Goal: Task Accomplishment & Management: Use online tool/utility

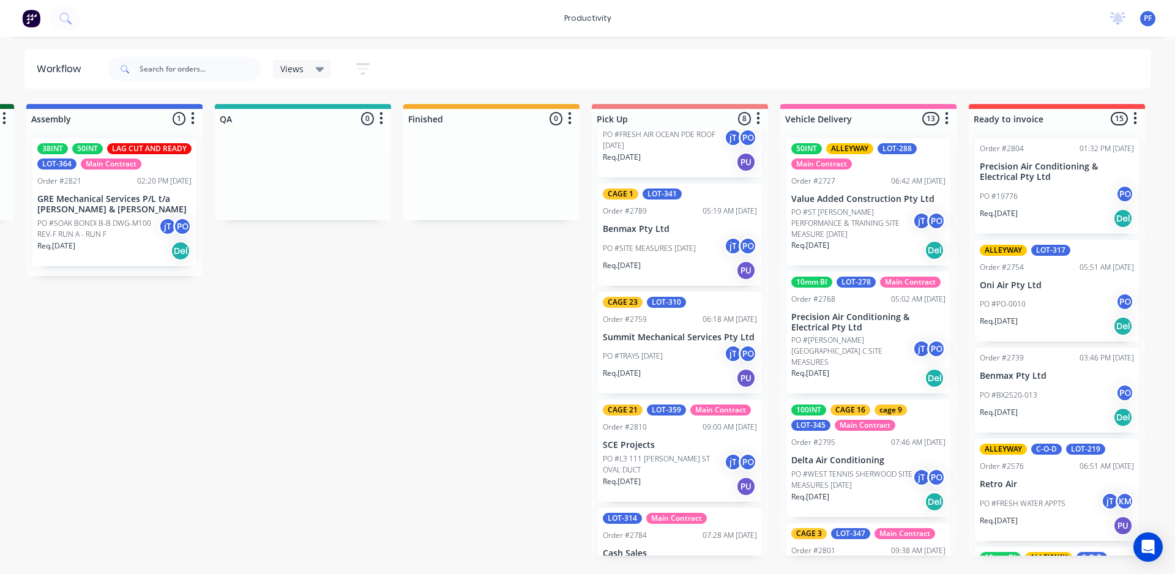
scroll to position [122, 0]
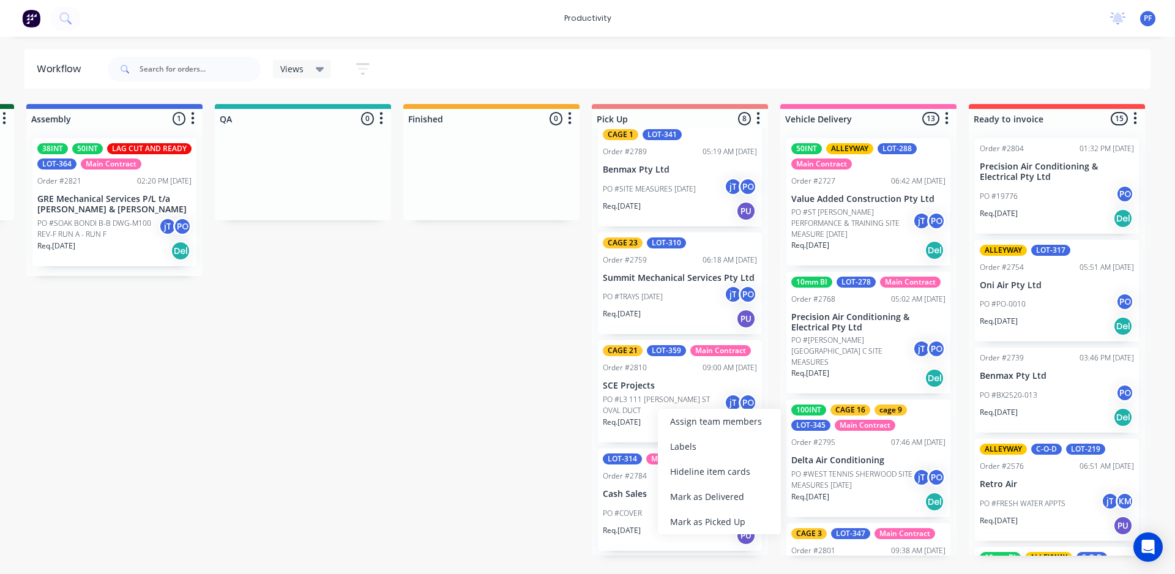
click at [698, 495] on div "Mark as Delivered" at bounding box center [719, 496] width 123 height 25
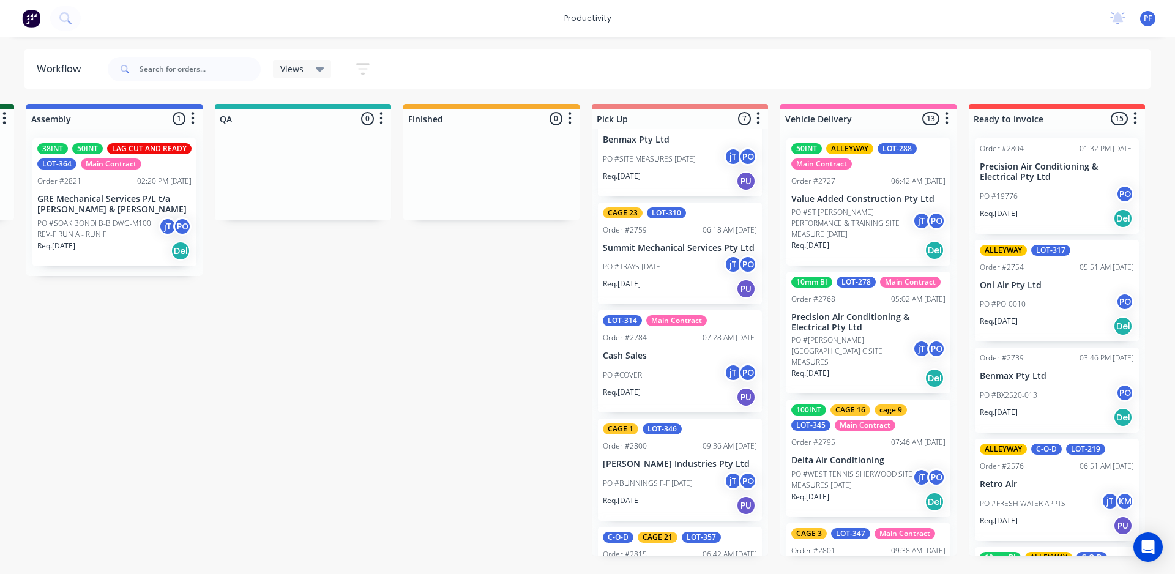
scroll to position [151, 0]
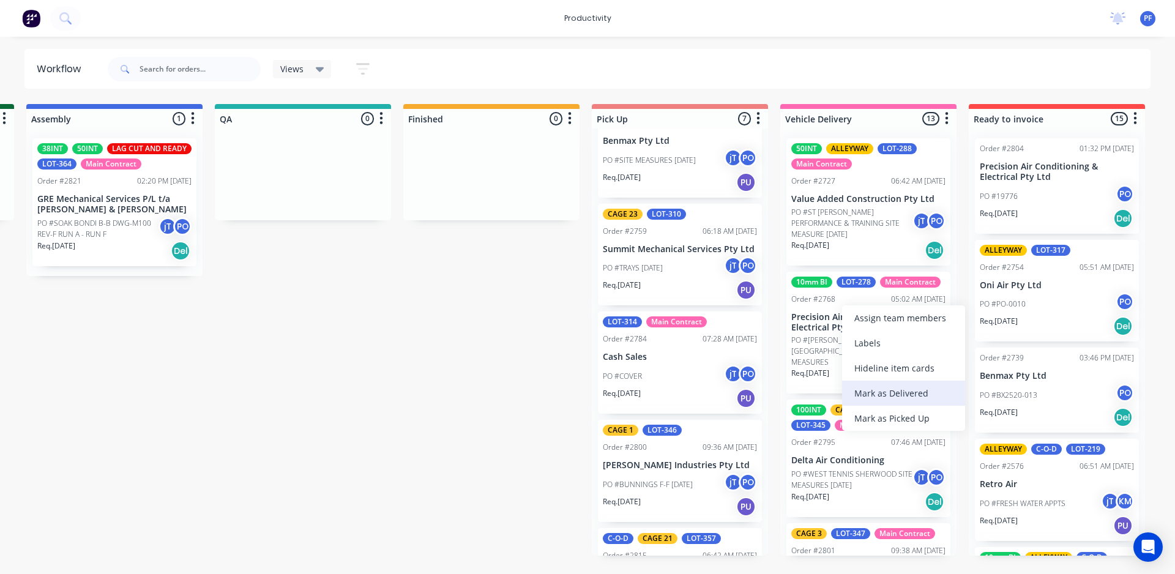
click at [881, 391] on div "Mark as Delivered" at bounding box center [903, 393] width 123 height 25
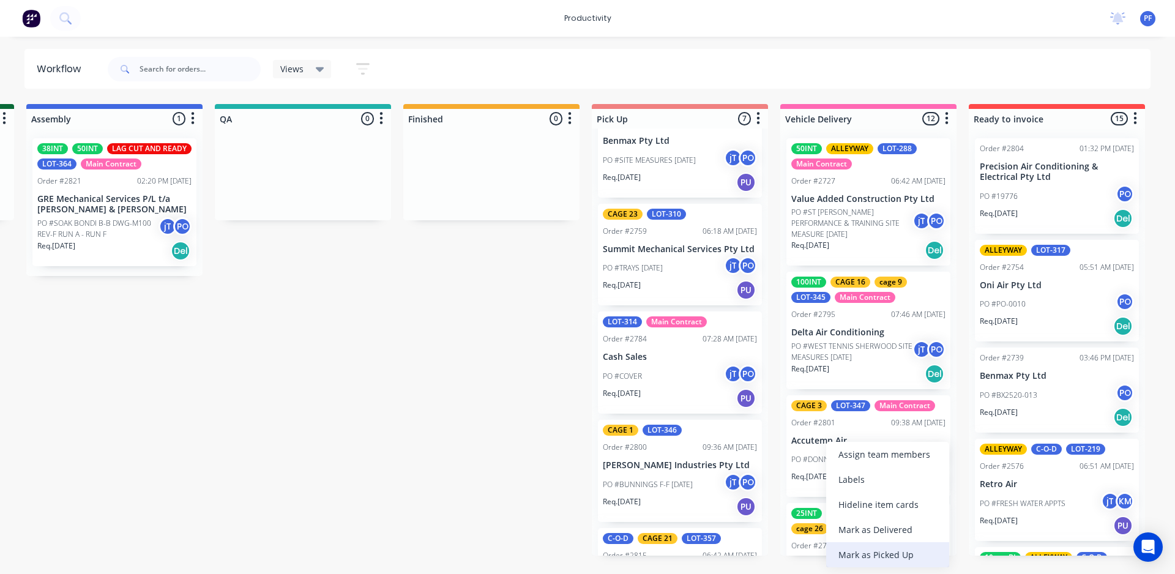
click at [880, 552] on div "Mark as Picked Up" at bounding box center [887, 554] width 123 height 25
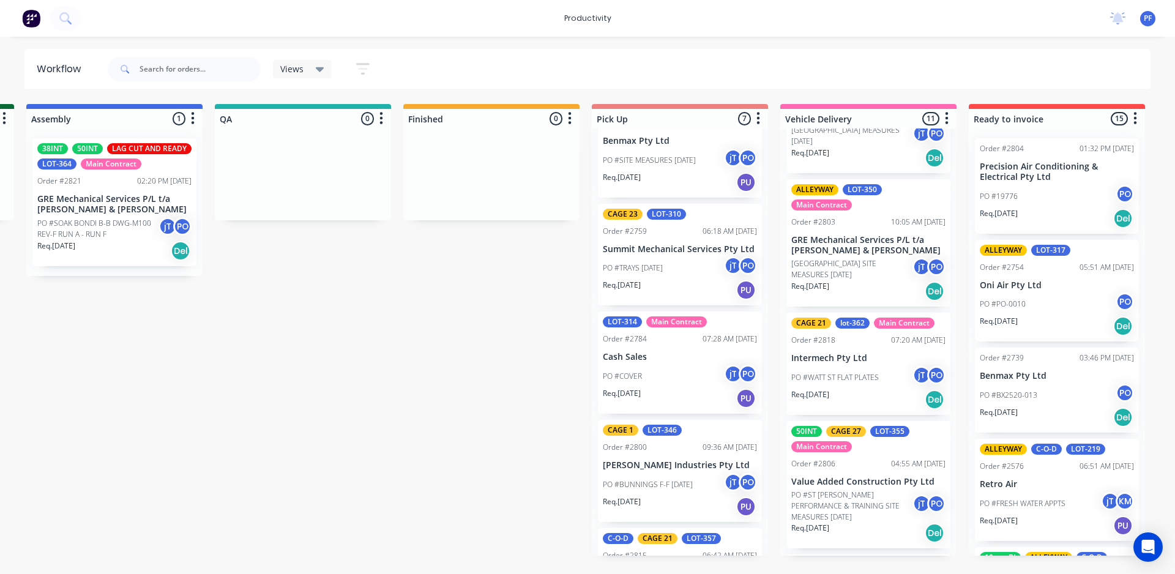
scroll to position [673, 0]
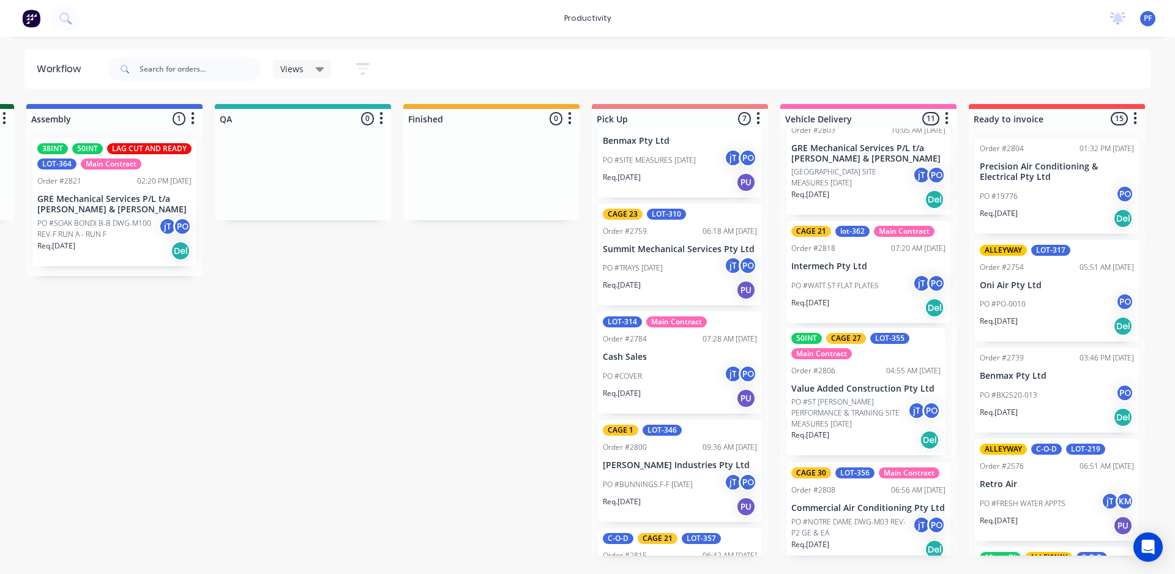
click at [845, 422] on div "50INT ALLEYWAY LOT-288 Main Contract Order #2727 06:42 AM [DATE] Value Added Co…" at bounding box center [868, 342] width 176 height 427
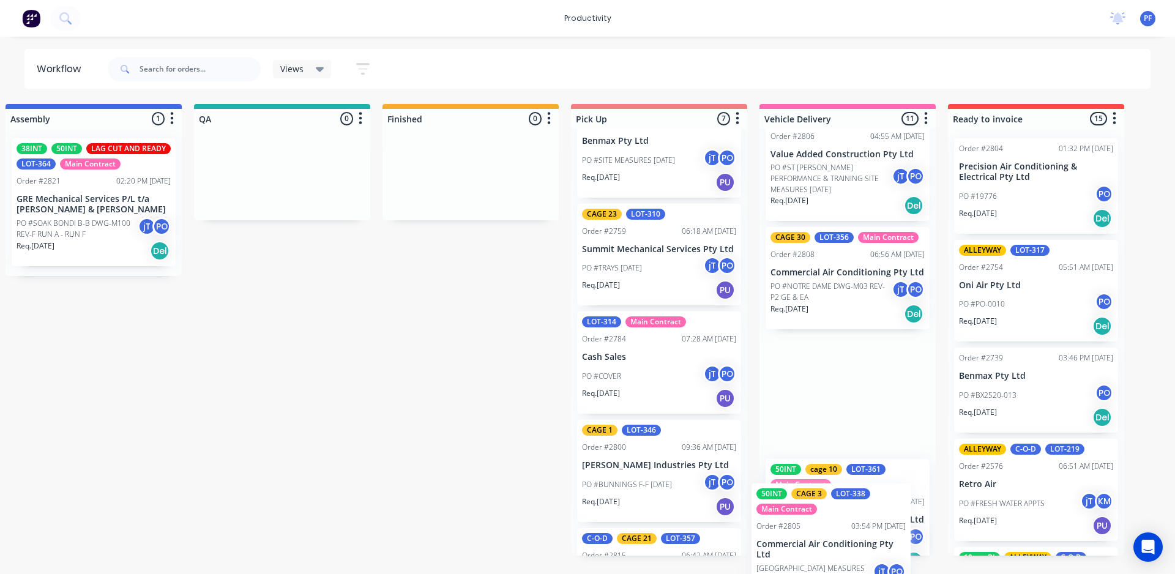
scroll to position [968, 0]
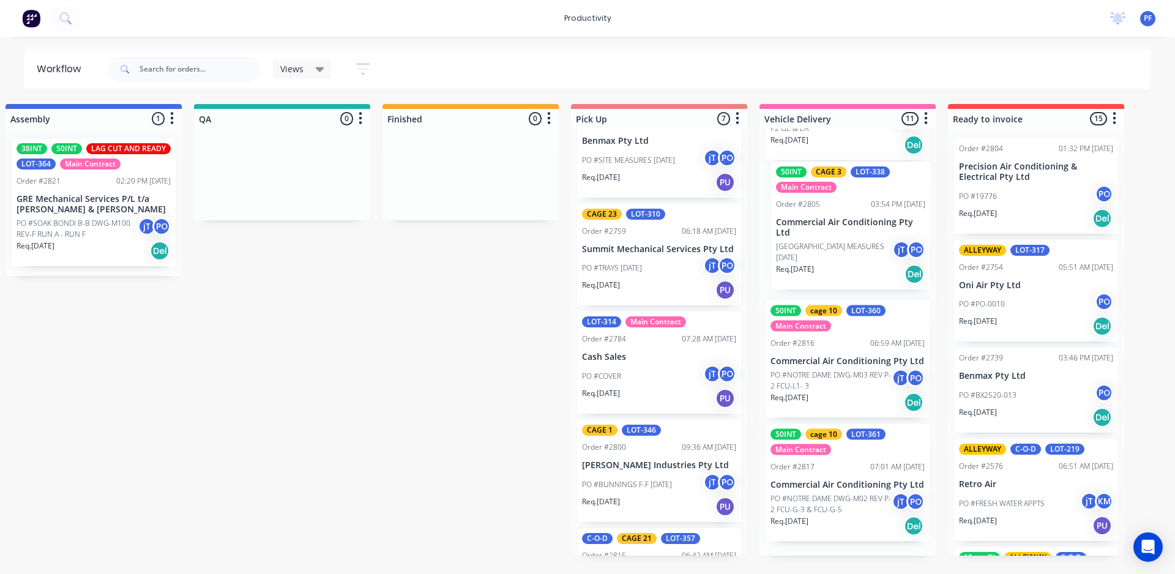
drag, startPoint x: 850, startPoint y: 291, endPoint x: 837, endPoint y: 226, distance: 66.9
click at [837, 226] on div "50INT ALLEYWAY LOT-288 Main Contract Order #2727 06:42 AM [DATE] Value Added Co…" at bounding box center [848, 342] width 176 height 427
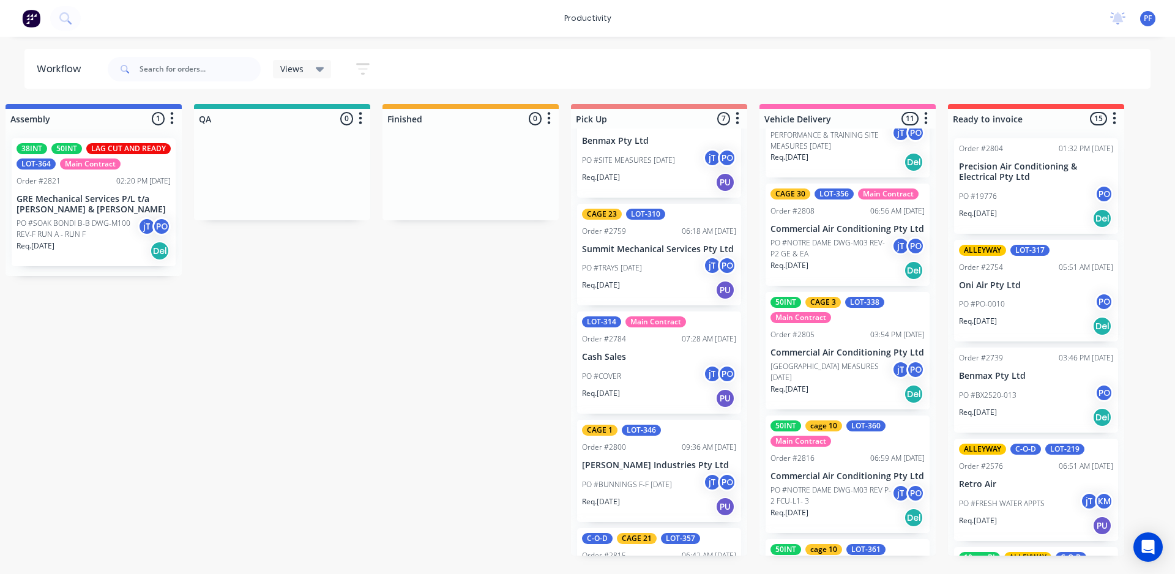
scroll to position [828, 0]
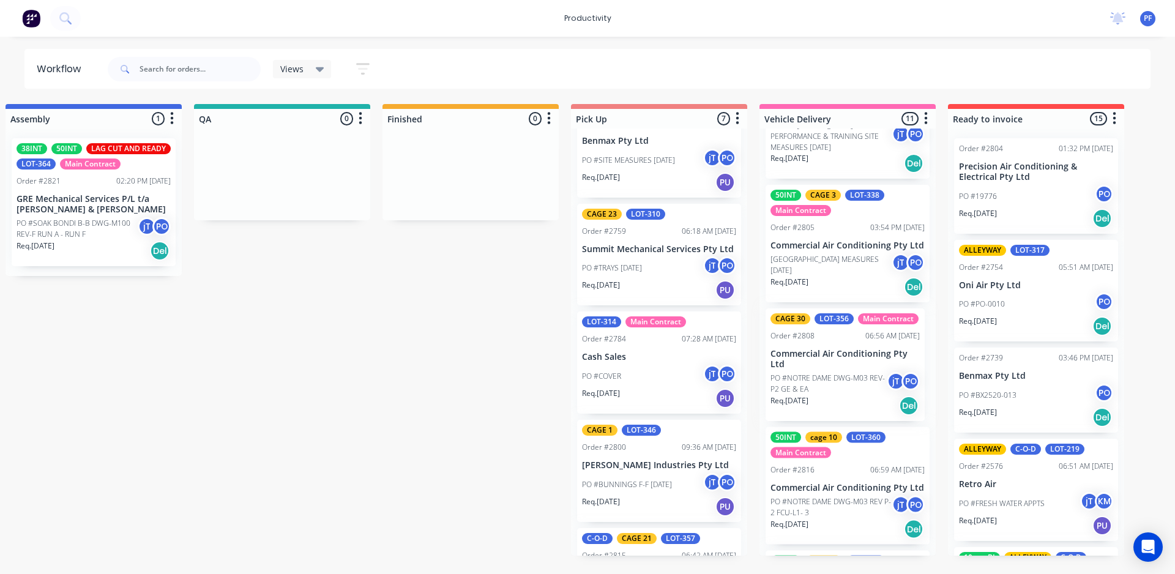
drag, startPoint x: 830, startPoint y: 246, endPoint x: 815, endPoint y: 381, distance: 135.5
click at [828, 385] on div "50INT ALLEYWAY LOT-288 Main Contract Order #2727 06:42 AM [DATE] Value Added Co…" at bounding box center [848, 342] width 176 height 427
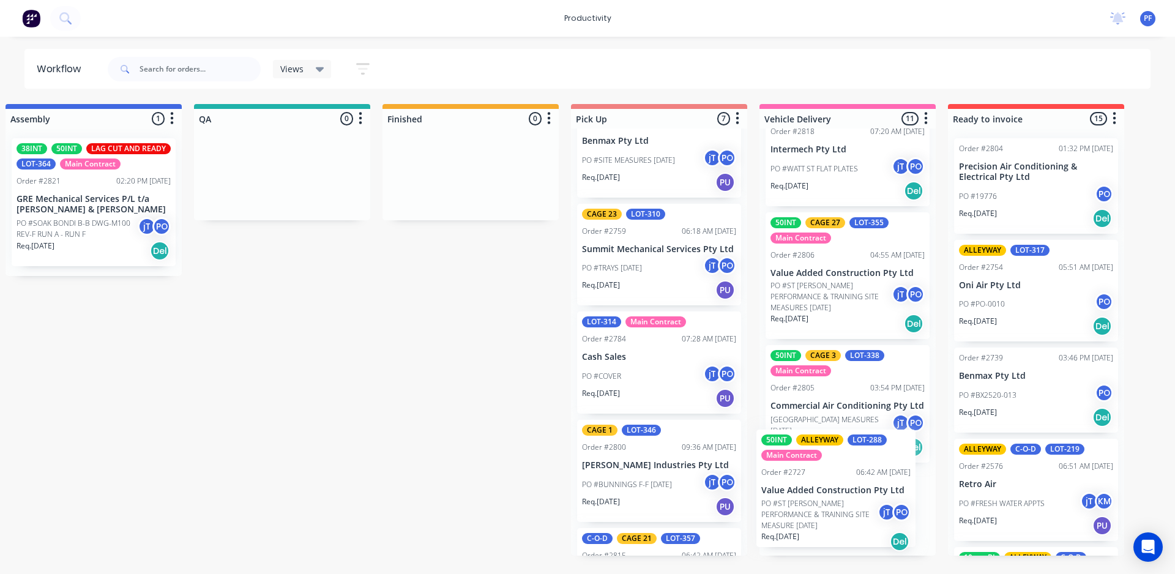
scroll to position [534, 0]
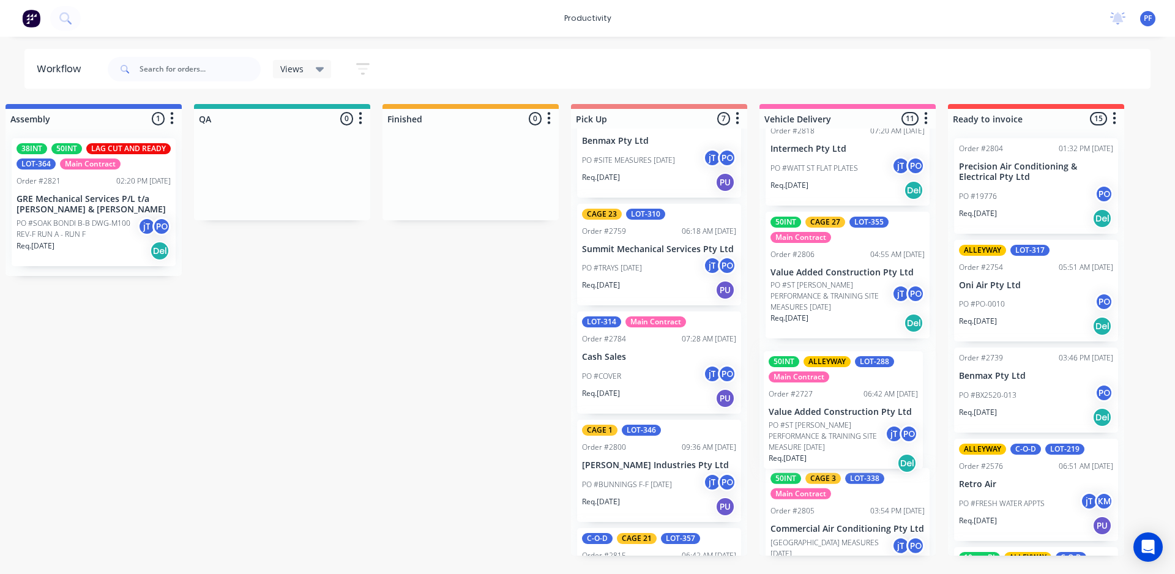
drag, startPoint x: 819, startPoint y: 205, endPoint x: 813, endPoint y: 414, distance: 209.4
click at [817, 419] on div "50INT ALLEYWAY LOT-288 Main Contract Order #2727 06:42 AM [DATE] Value Added Co…" at bounding box center [848, 342] width 176 height 427
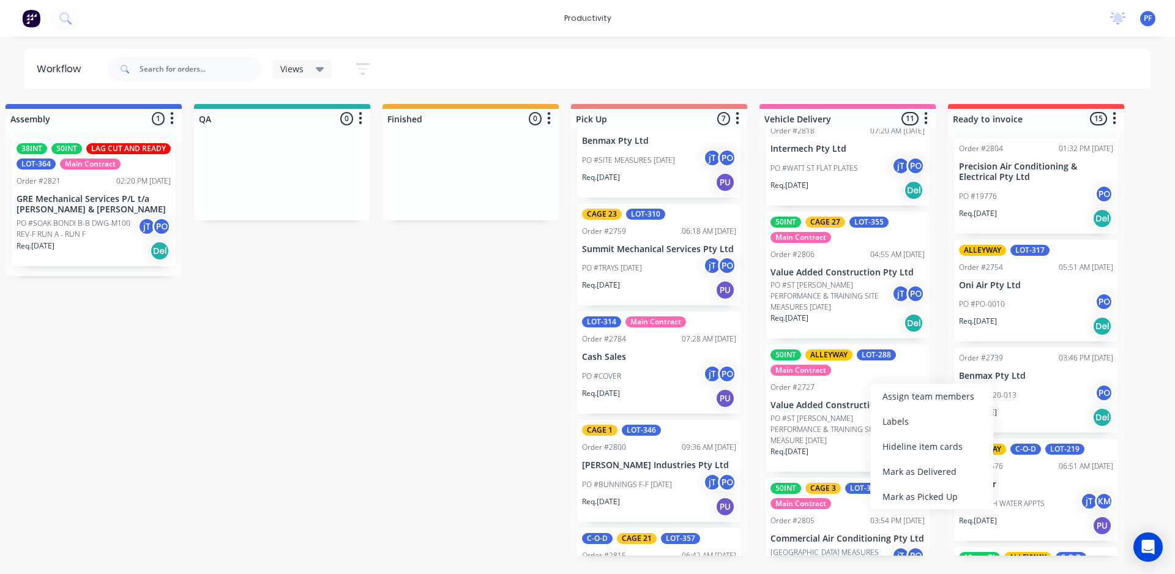
click at [835, 379] on div "50INT ALLEYWAY LOT-288 Main Contract Order #2727 06:42 AM [DATE] Value Added Co…" at bounding box center [848, 408] width 164 height 127
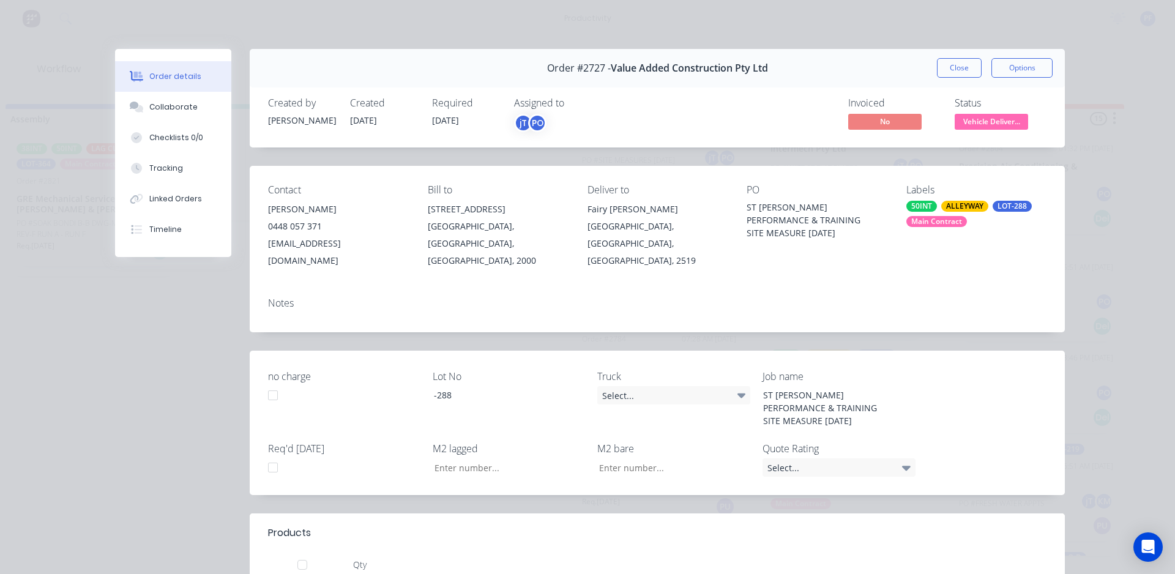
click at [974, 217] on div "50INT ALLEYWAY LOT-288 Main Contract" at bounding box center [976, 214] width 140 height 26
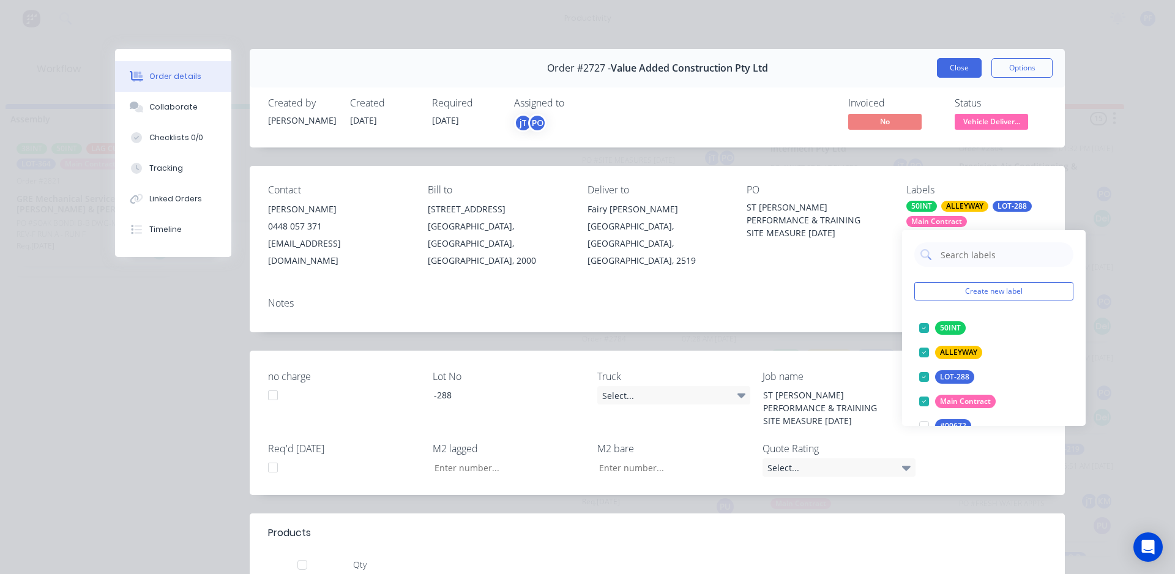
click at [940, 69] on button "Close" at bounding box center [959, 68] width 45 height 20
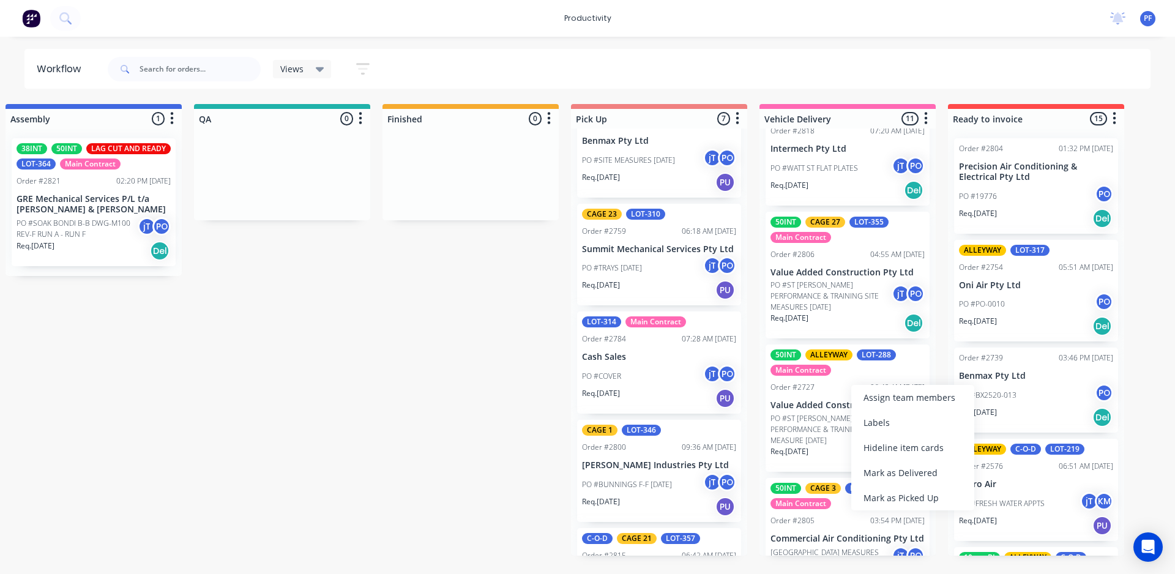
click at [812, 406] on div "100INT CAGE 16 cage 9 LOT-345 Main Contract Order #2795 07:46 AM [DATE] Delta A…" at bounding box center [848, 342] width 176 height 427
click at [838, 373] on div "50INT ALLEYWAY LOT-288 Main Contract" at bounding box center [848, 362] width 154 height 26
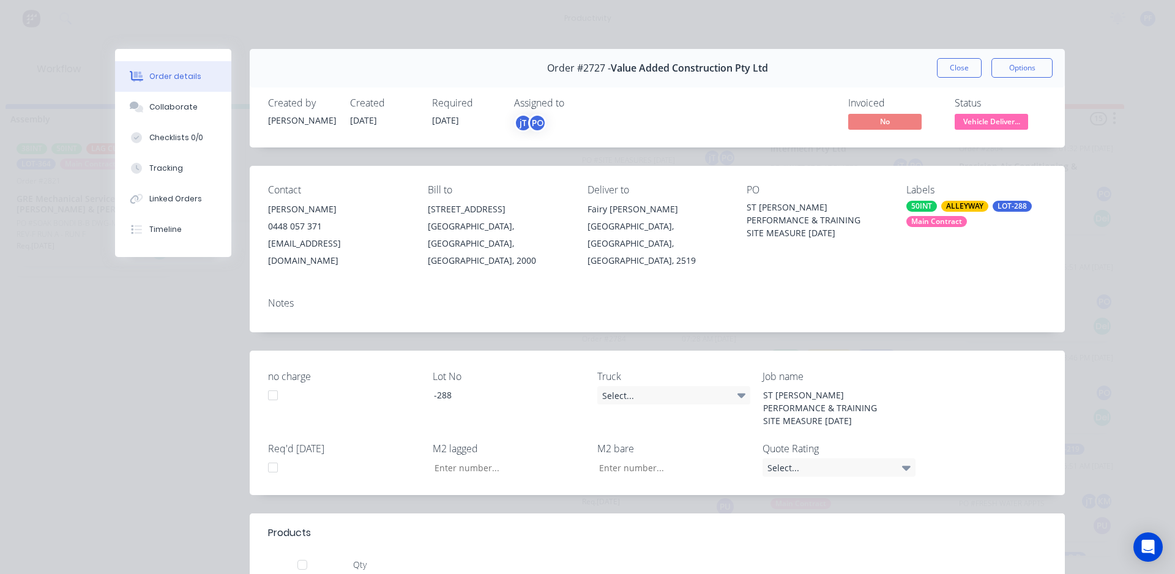
click at [959, 206] on div "ALLEYWAY" at bounding box center [964, 206] width 47 height 11
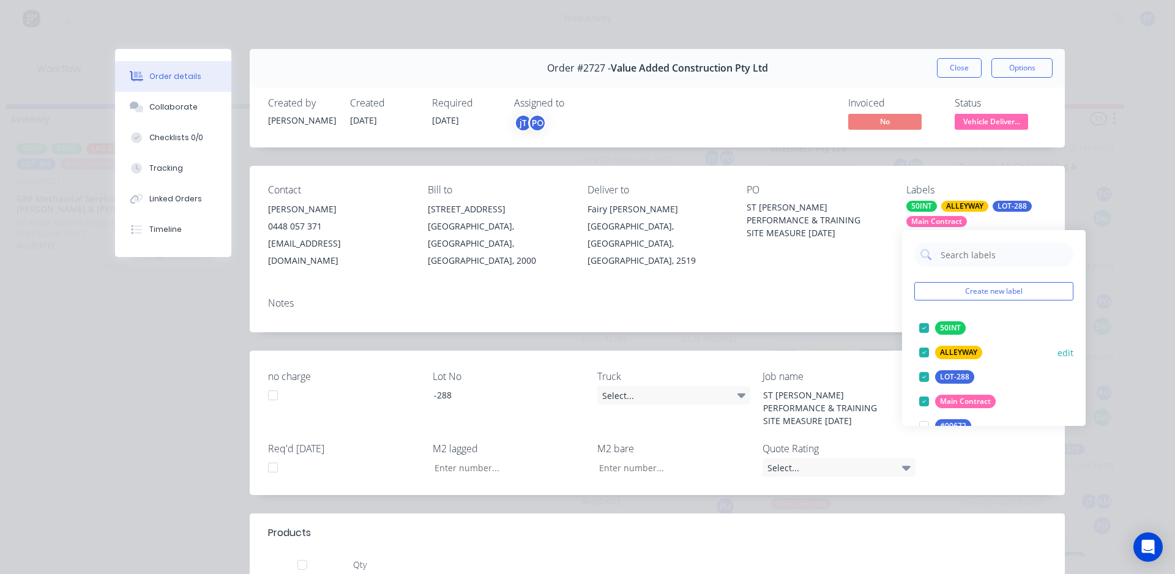
click at [921, 353] on div at bounding box center [924, 352] width 24 height 24
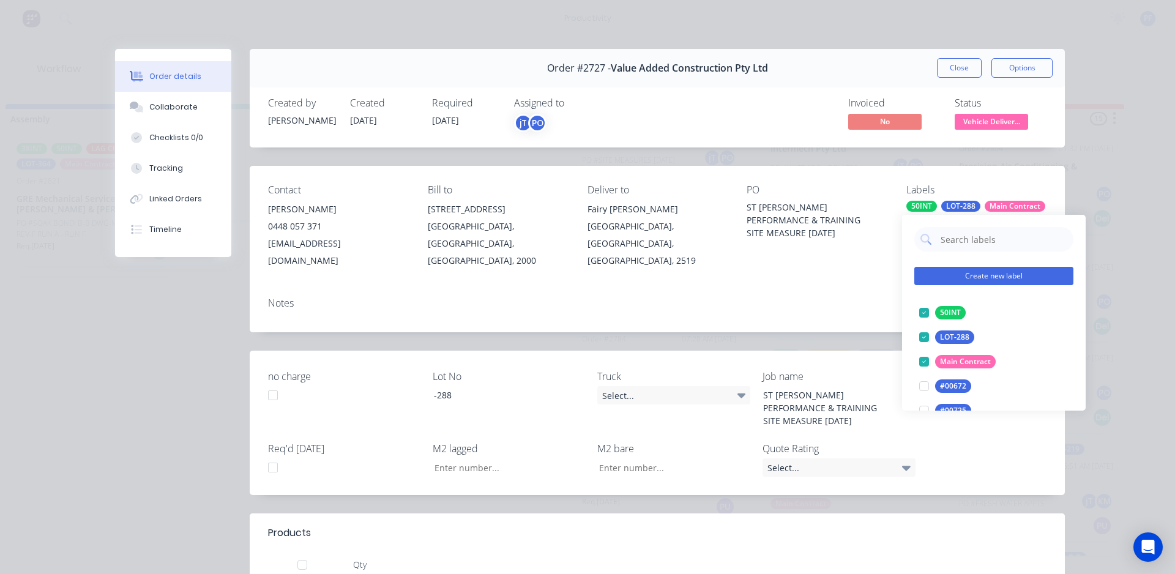
click at [933, 275] on button "Create new label" at bounding box center [993, 276] width 159 height 18
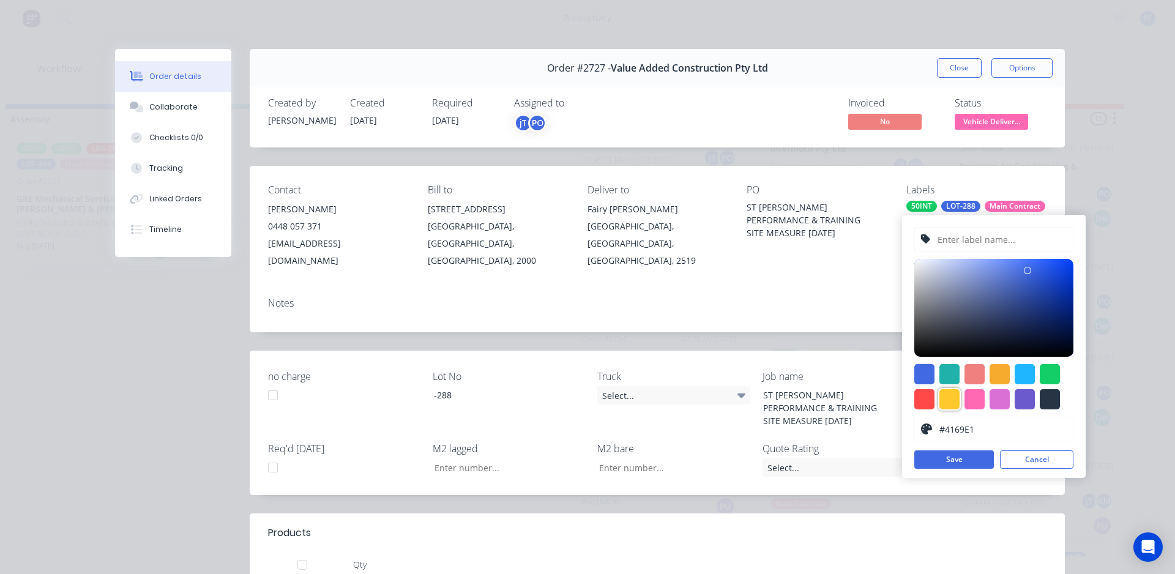
click at [949, 403] on div at bounding box center [950, 399] width 20 height 20
type input "#FFC82C"
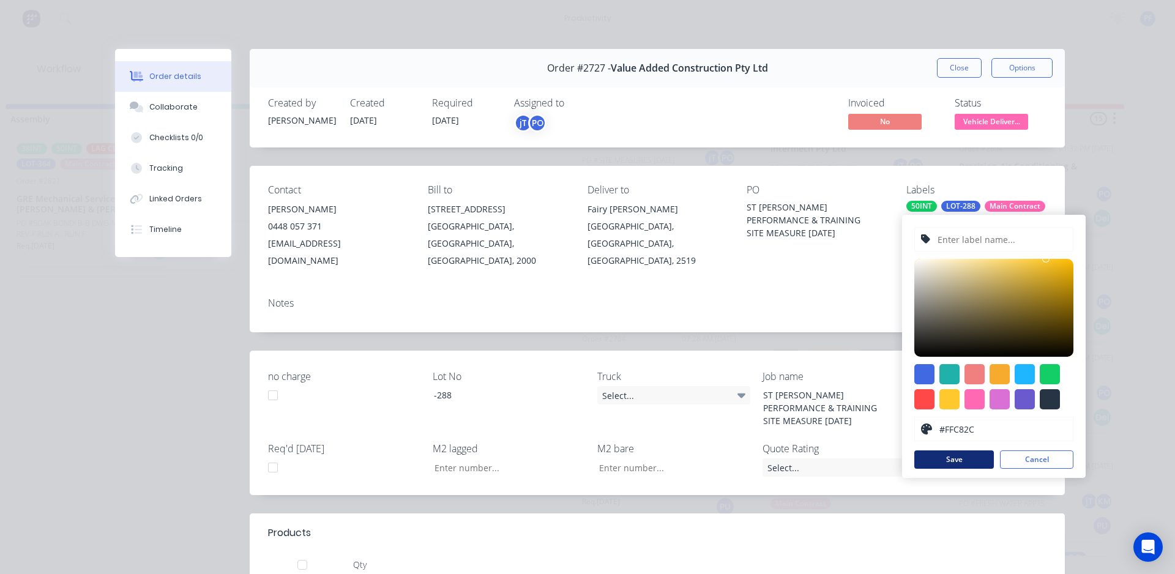
click at [965, 453] on button "Save" at bounding box center [954, 459] width 80 height 18
click at [965, 464] on button "Save" at bounding box center [954, 459] width 80 height 18
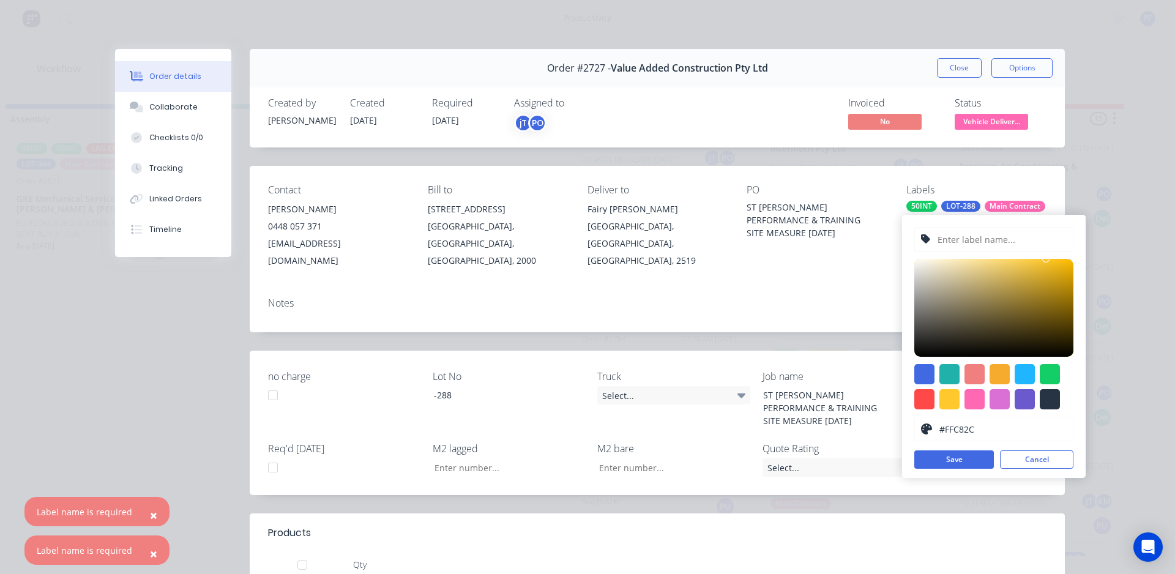
click at [961, 236] on input "text" at bounding box center [1001, 239] width 130 height 23
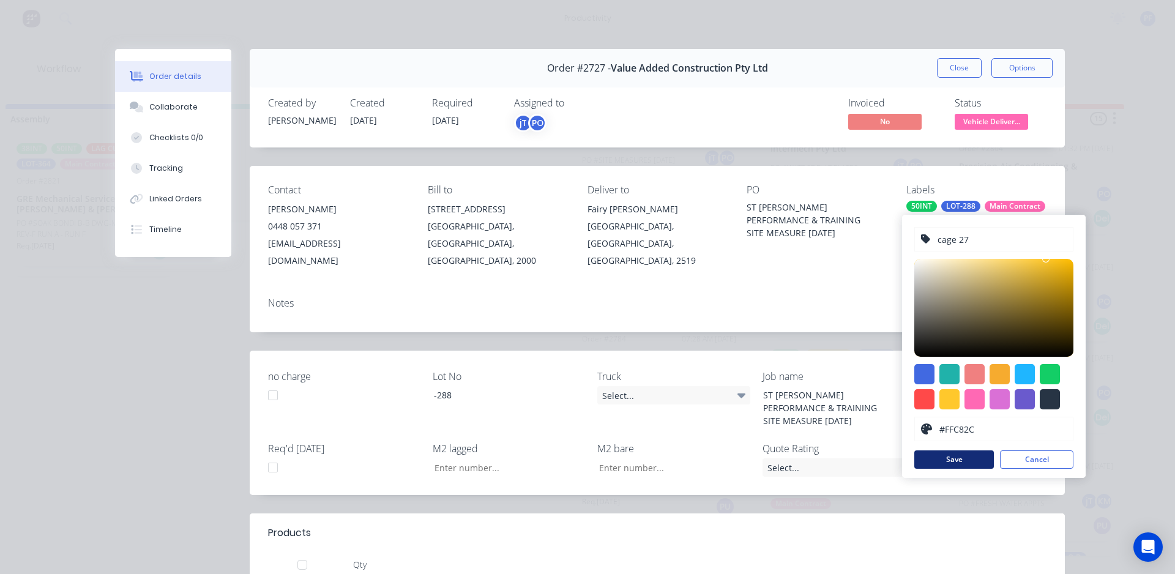
type input "cage 27"
click at [964, 458] on button "Save" at bounding box center [954, 459] width 80 height 18
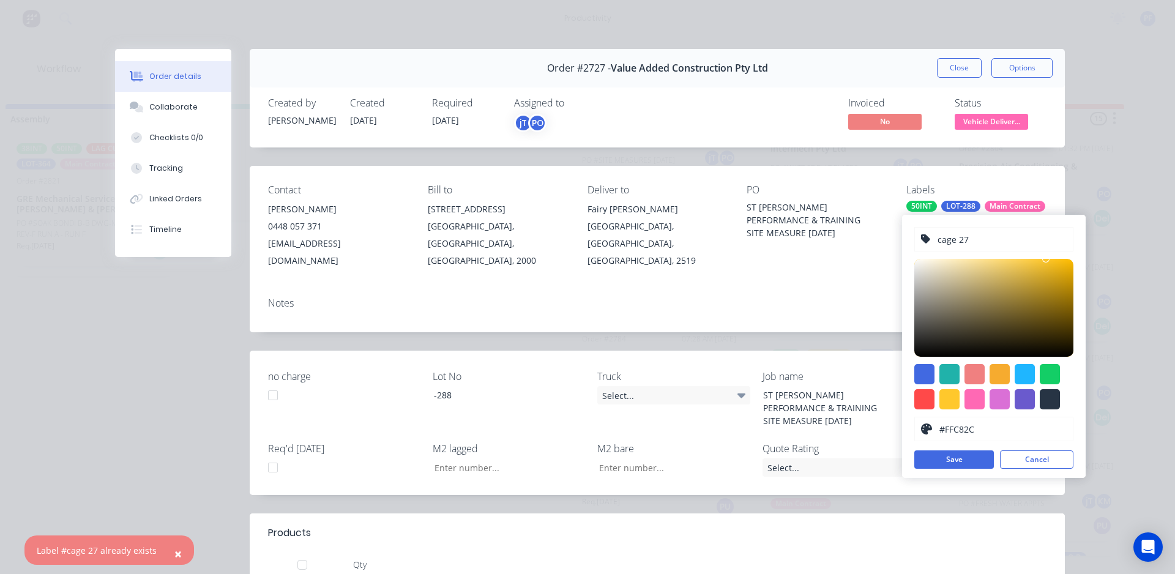
click at [174, 555] on span "×" at bounding box center [177, 553] width 7 height 17
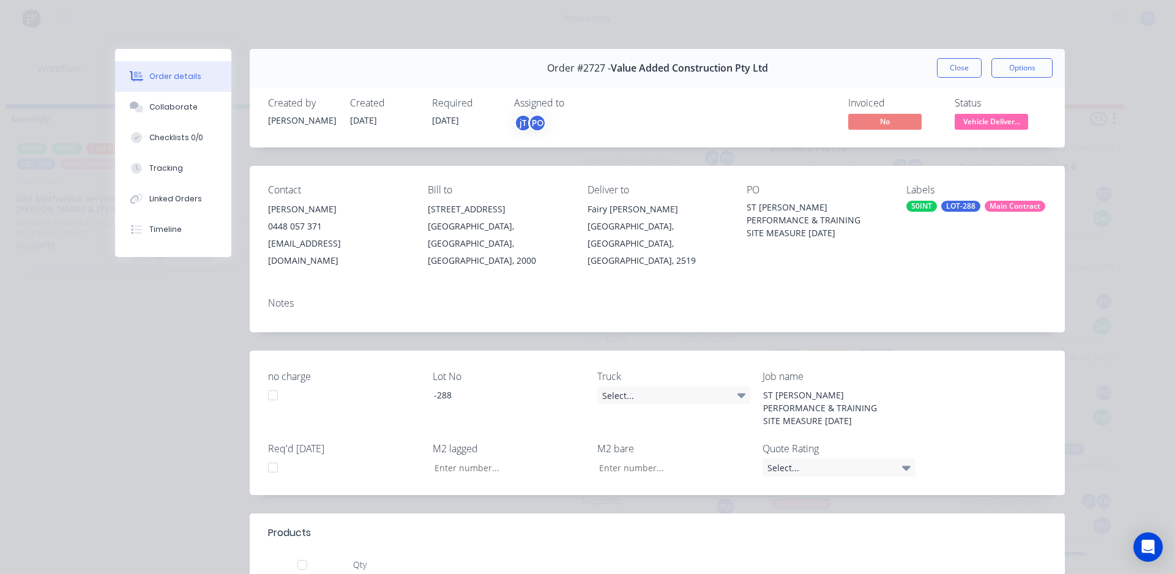
click at [952, 209] on div "LOT-288" at bounding box center [960, 206] width 39 height 11
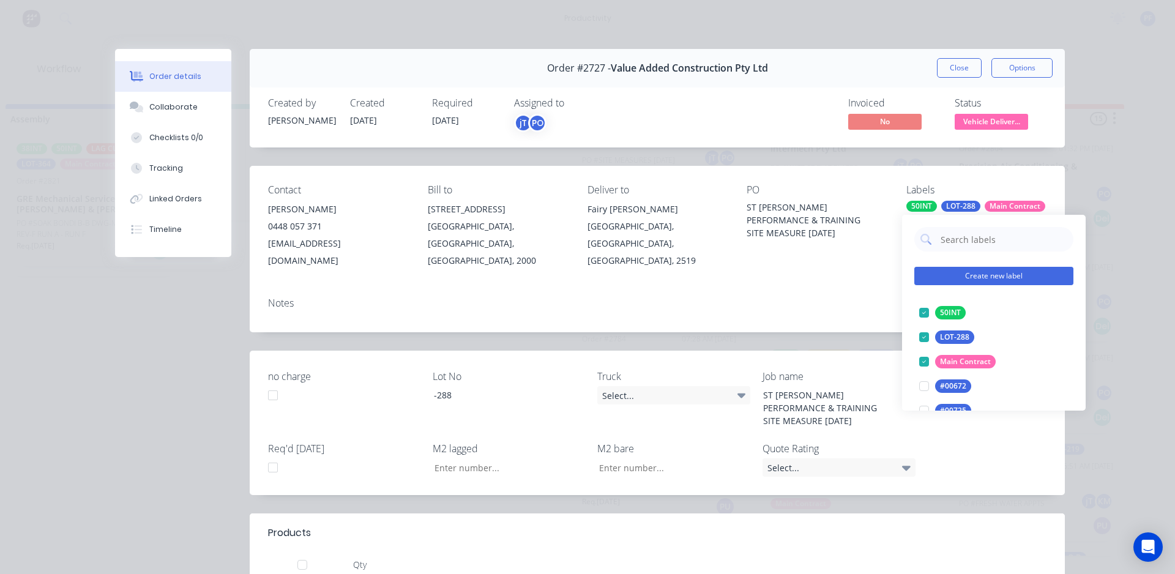
click at [963, 276] on button "Create new label" at bounding box center [993, 276] width 159 height 18
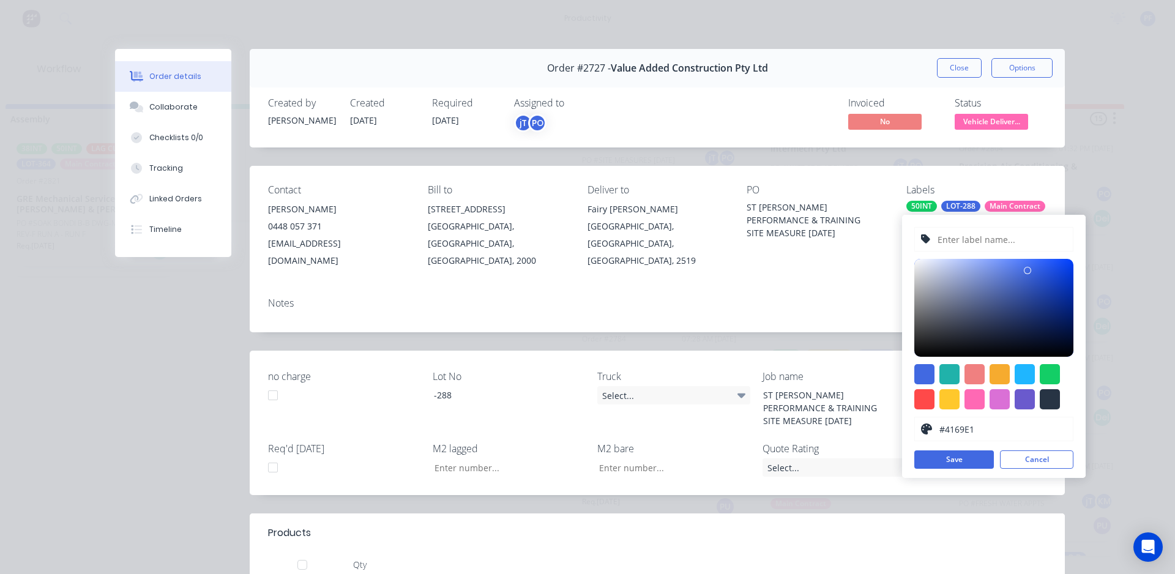
click at [1115, 214] on div "Order details Collaborate Checklists 0/0 Tracking Linked Orders Timeline Order …" at bounding box center [587, 287] width 1175 height 574
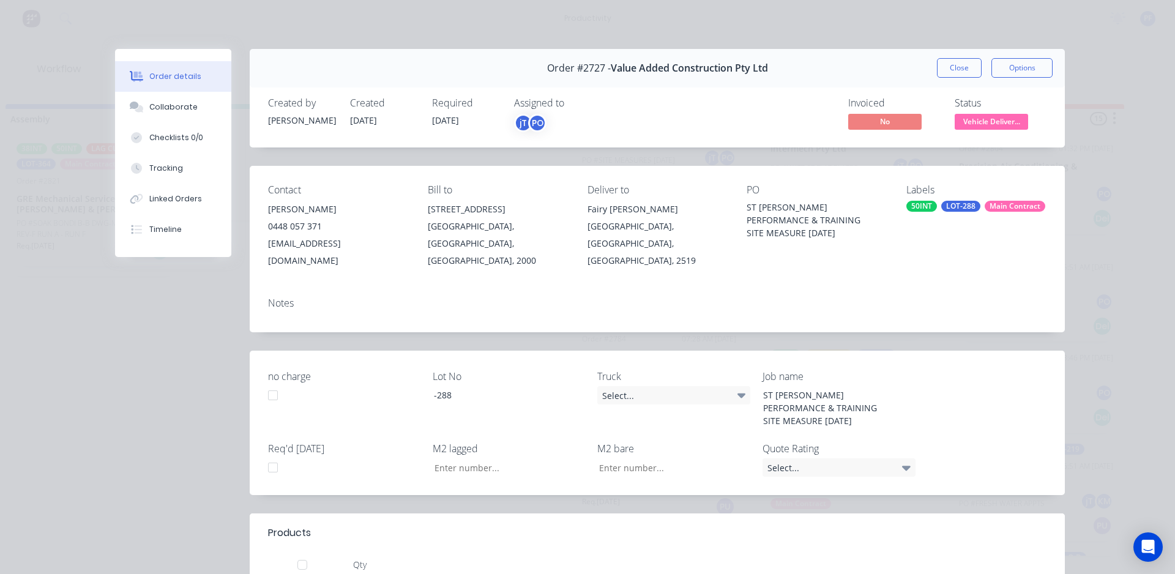
click at [968, 209] on div "LOT-288" at bounding box center [960, 206] width 39 height 11
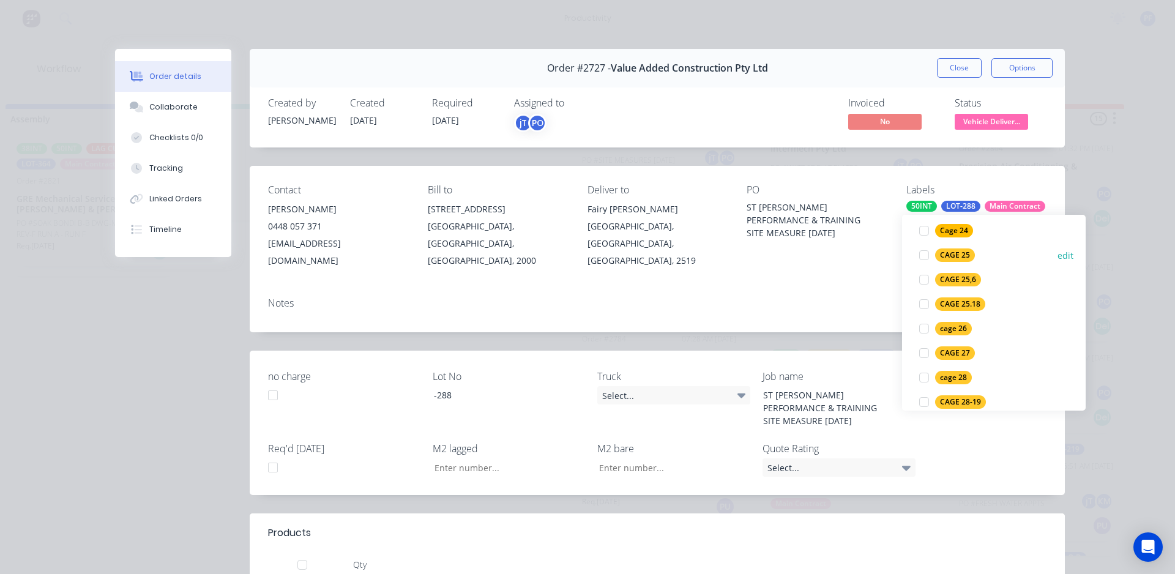
scroll to position [1775, 0]
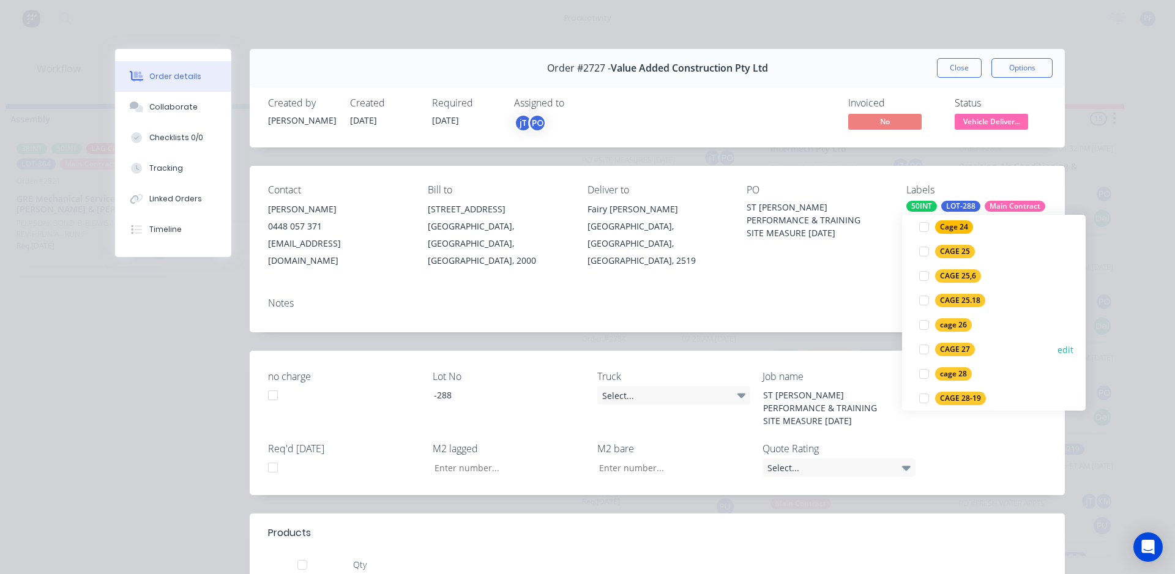
click at [923, 352] on div at bounding box center [924, 349] width 24 height 24
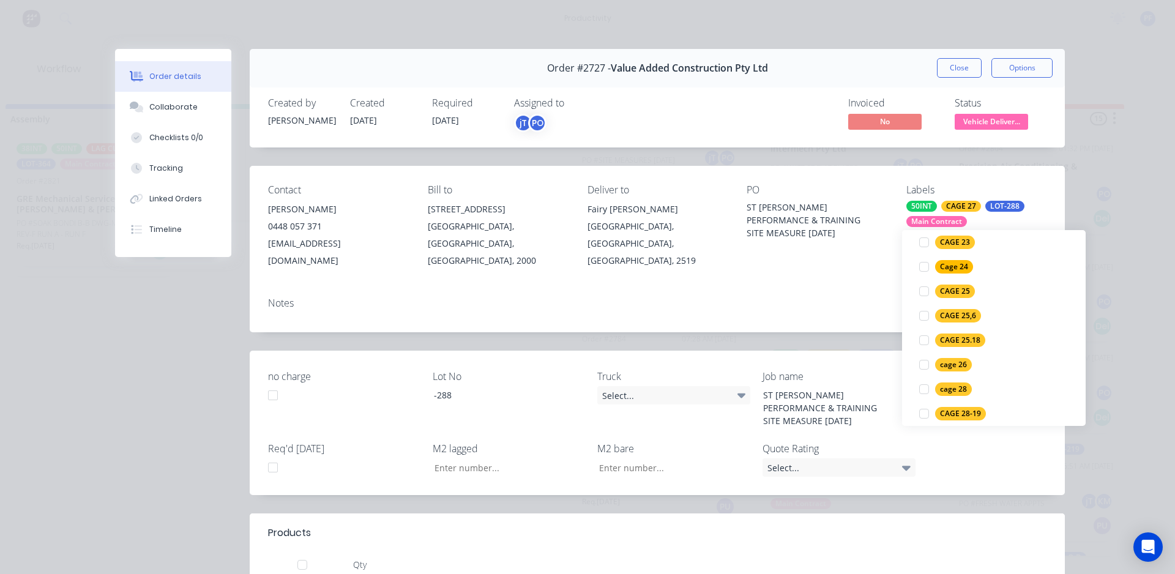
scroll to position [0, 0]
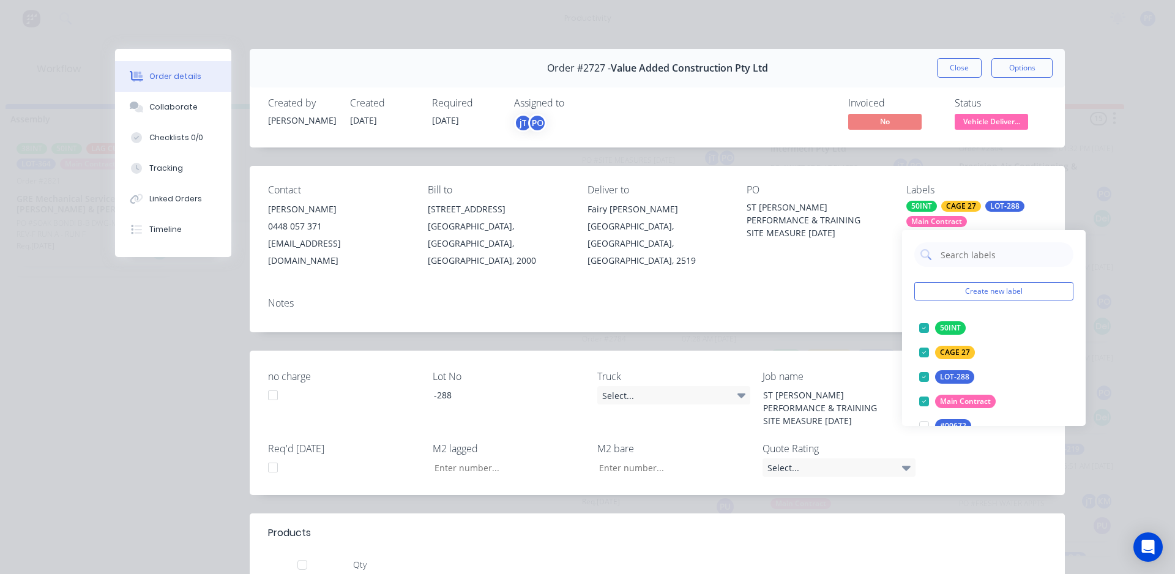
click at [1116, 306] on div "Order details Collaborate Checklists 0/0 Tracking Linked Orders Timeline Order …" at bounding box center [587, 287] width 1175 height 574
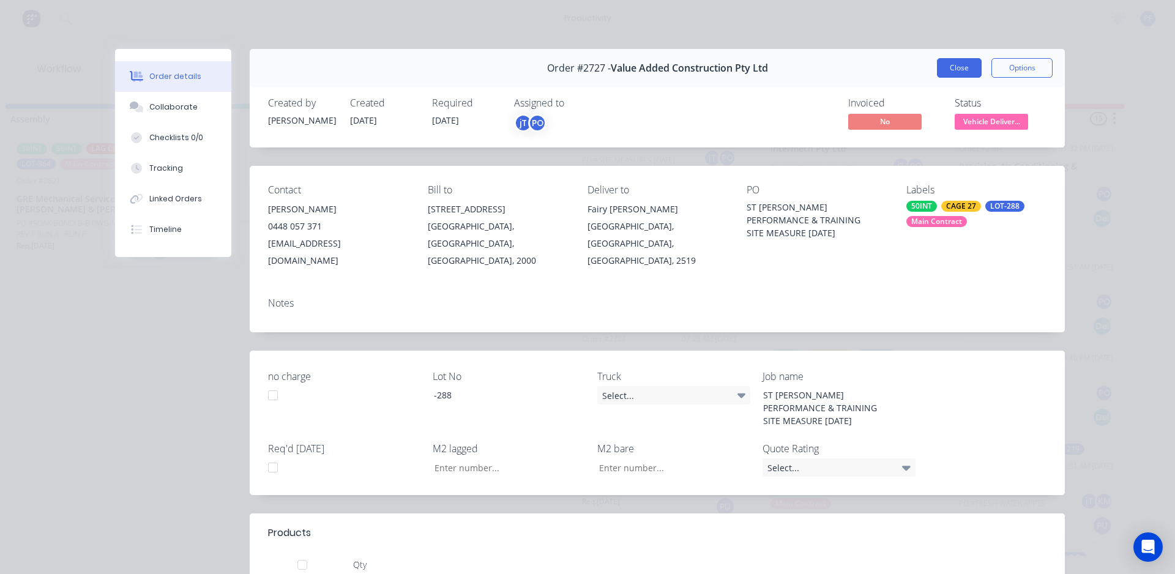
click at [941, 69] on button "Close" at bounding box center [959, 68] width 45 height 20
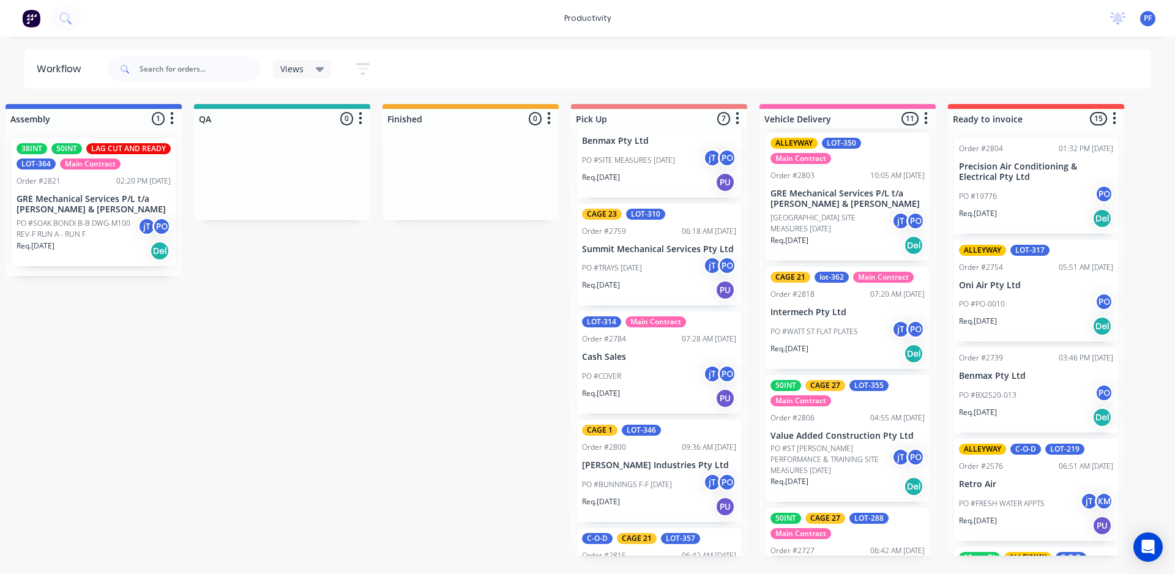
scroll to position [349, 0]
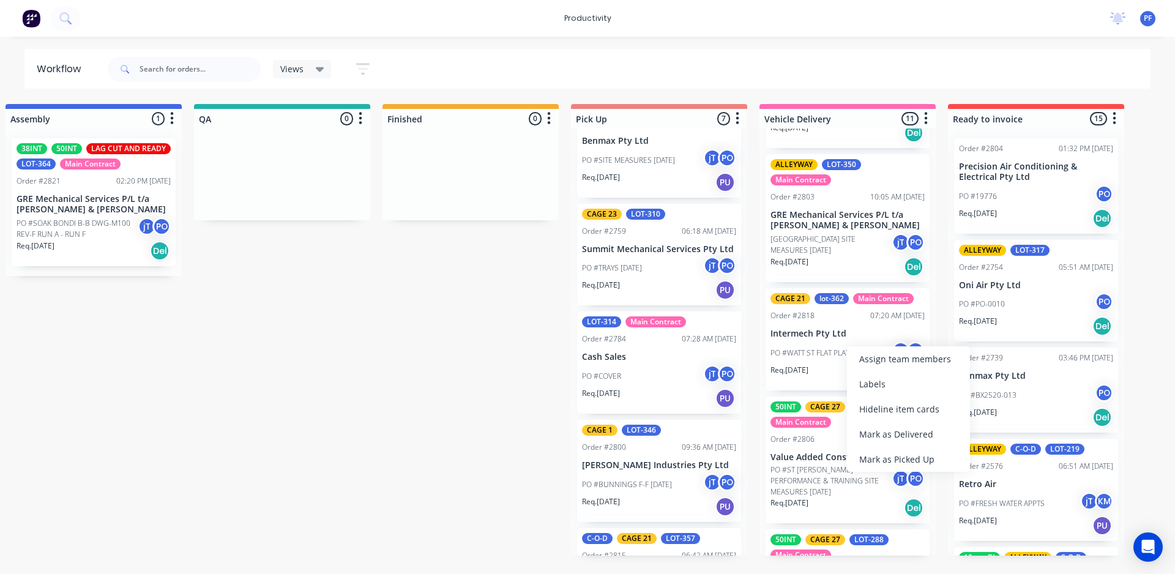
click at [875, 436] on div "Mark as Delivered" at bounding box center [908, 434] width 123 height 25
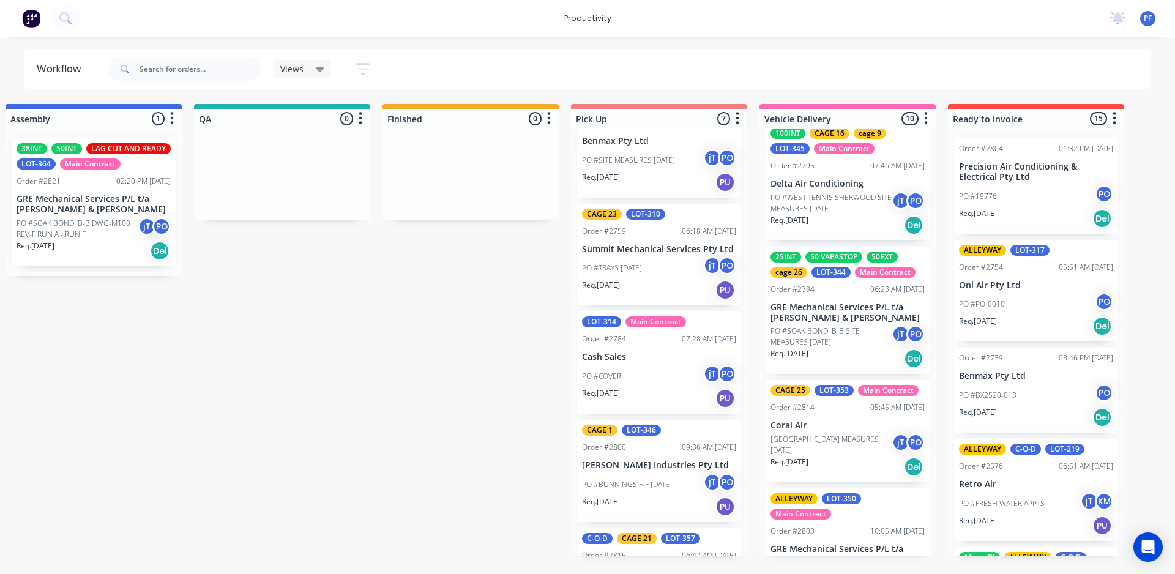
scroll to position [0, 0]
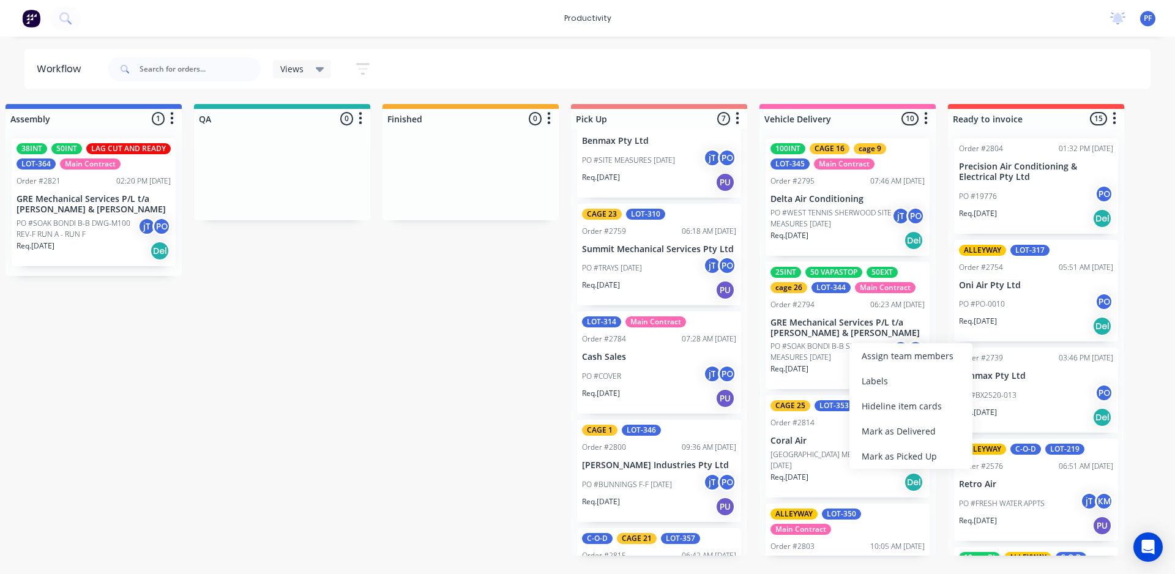
click at [894, 427] on div "Mark as Delivered" at bounding box center [911, 431] width 123 height 25
